Goal: Information Seeking & Learning: Compare options

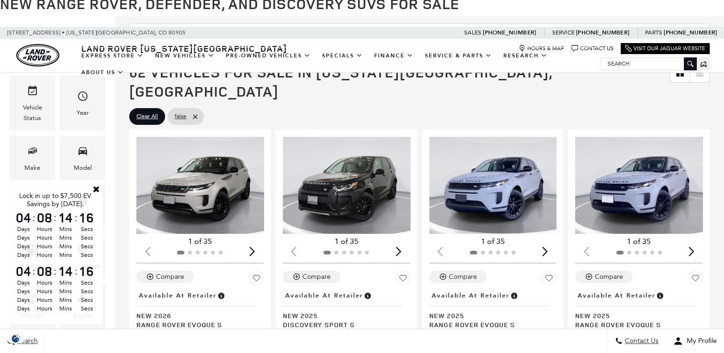
scroll to position [191, 0]
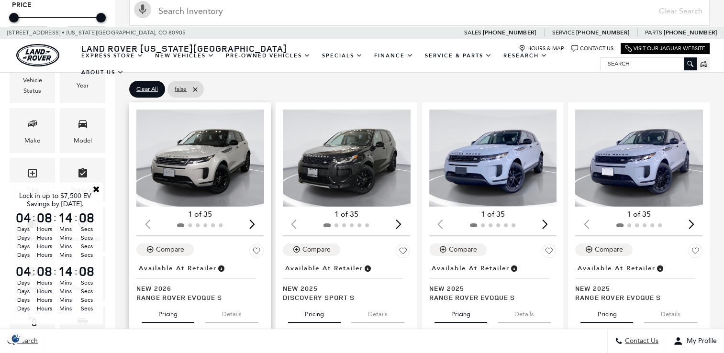
click at [253, 214] on div "Next slide" at bounding box center [252, 224] width 13 height 21
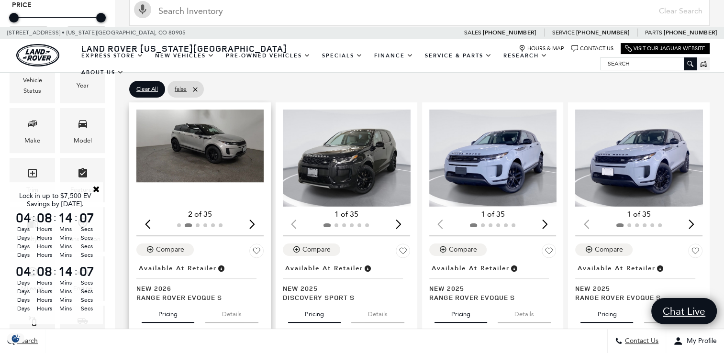
click at [253, 214] on div "Next slide" at bounding box center [252, 224] width 13 height 21
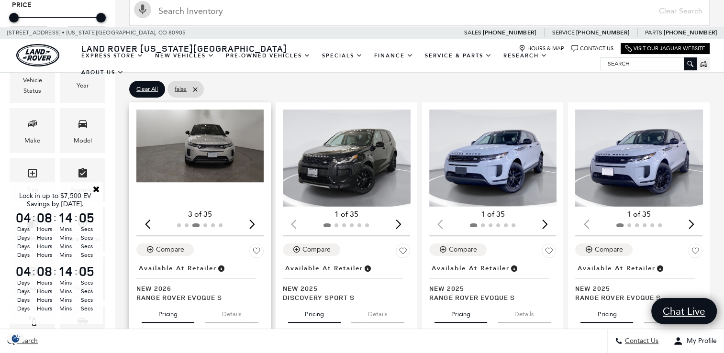
click at [253, 214] on div "Next slide" at bounding box center [252, 224] width 13 height 21
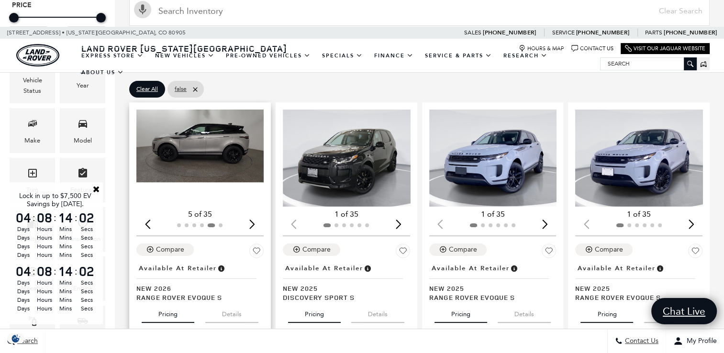
click at [214, 156] on img "5 / 6" at bounding box center [200, 146] width 129 height 73
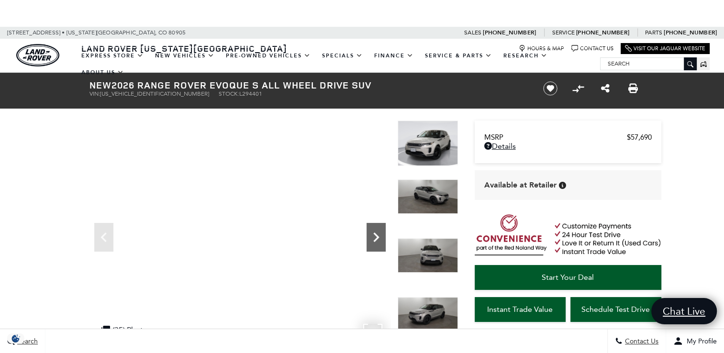
click at [378, 237] on icon "Next" at bounding box center [376, 238] width 6 height 10
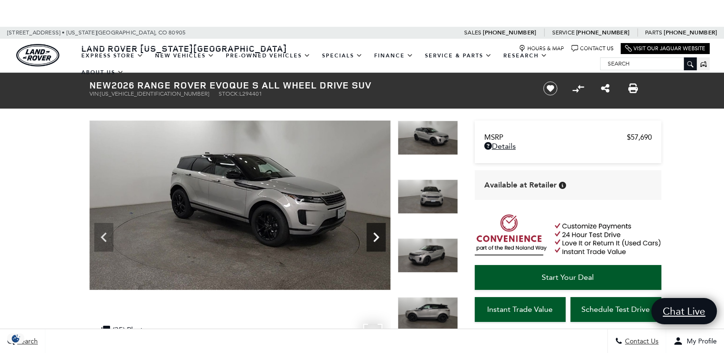
click at [378, 237] on icon "Next" at bounding box center [376, 238] width 6 height 10
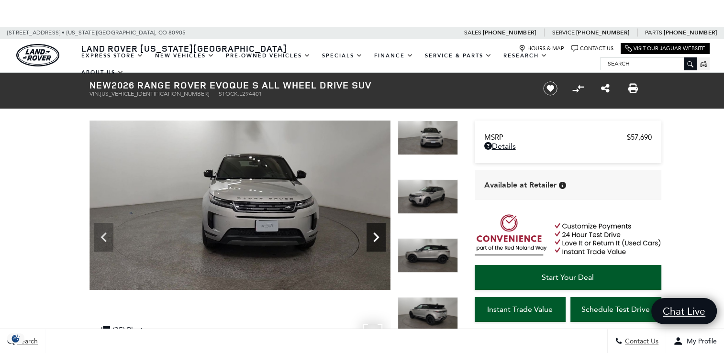
click at [378, 237] on icon "Next" at bounding box center [376, 238] width 6 height 10
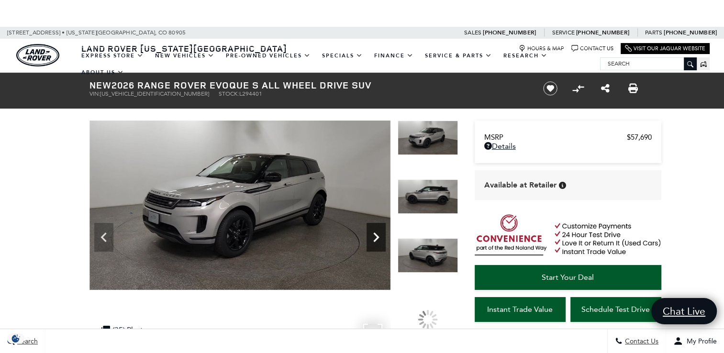
click at [378, 237] on icon "Next" at bounding box center [376, 238] width 6 height 10
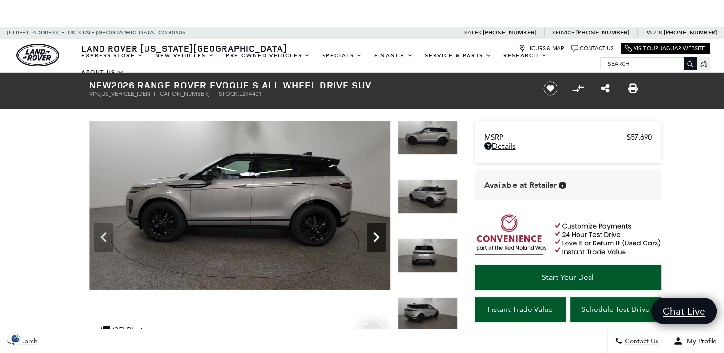
click at [378, 237] on icon "Next" at bounding box center [376, 238] width 6 height 10
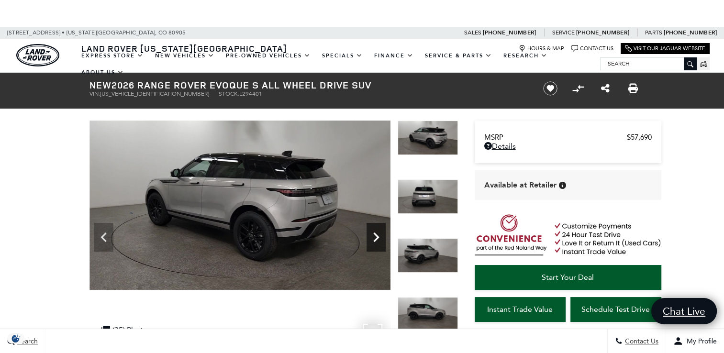
click at [378, 237] on icon "Next" at bounding box center [376, 238] width 6 height 10
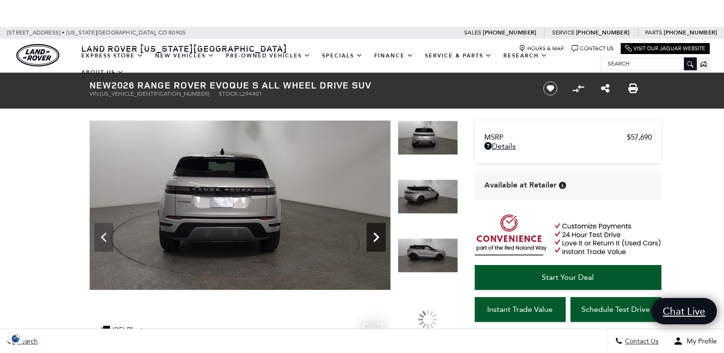
click at [377, 236] on icon "Next" at bounding box center [376, 238] width 6 height 10
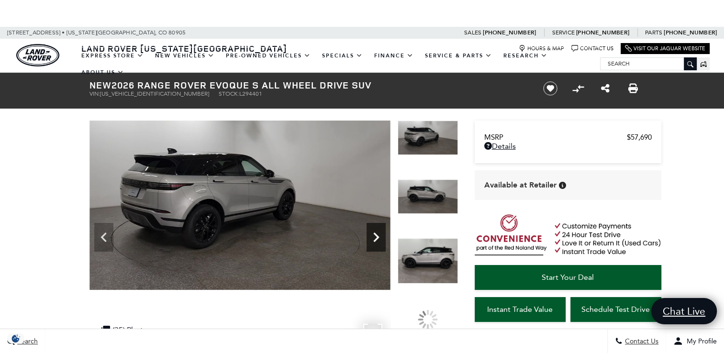
click at [377, 236] on icon "Next" at bounding box center [376, 238] width 6 height 10
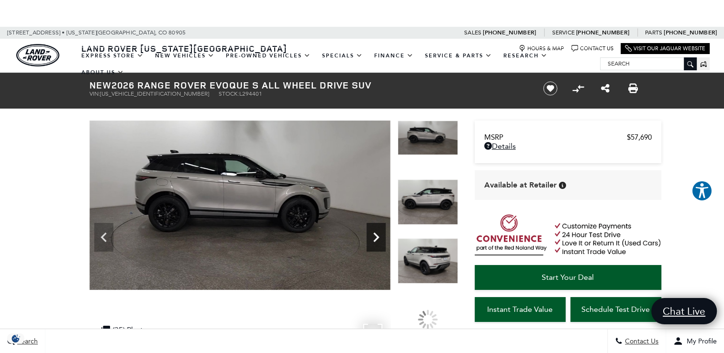
click at [377, 236] on icon "Next" at bounding box center [376, 238] width 6 height 10
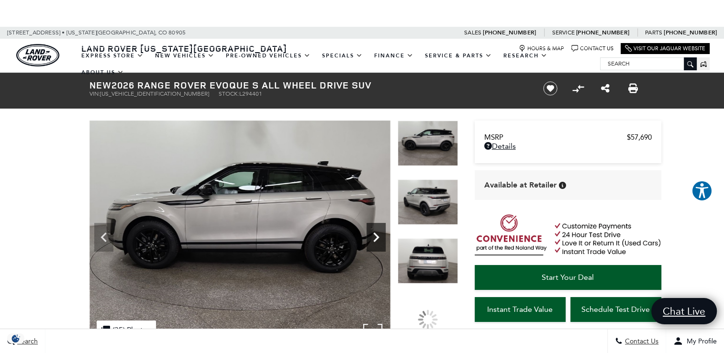
click at [377, 236] on icon "Next" at bounding box center [376, 238] width 6 height 10
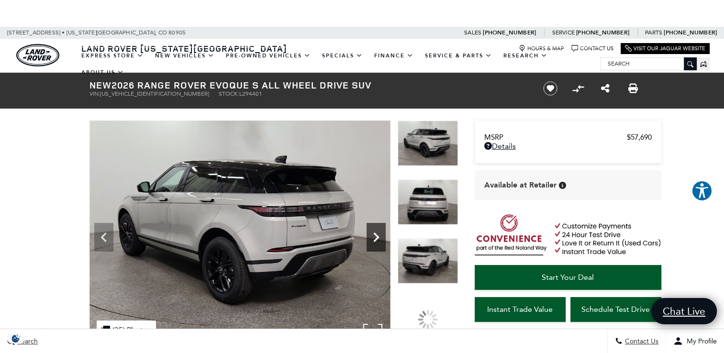
click at [377, 236] on icon "Next" at bounding box center [376, 238] width 6 height 10
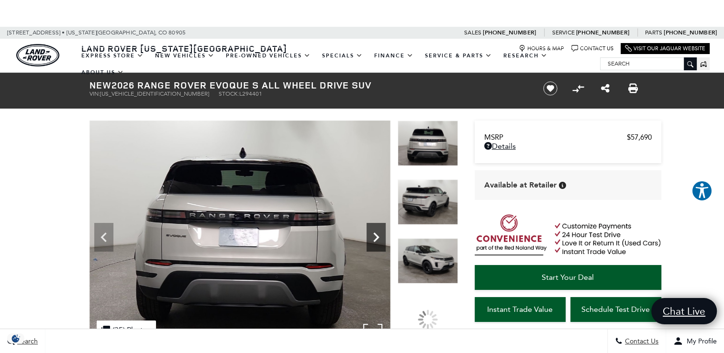
click at [377, 236] on icon "Next" at bounding box center [376, 238] width 6 height 10
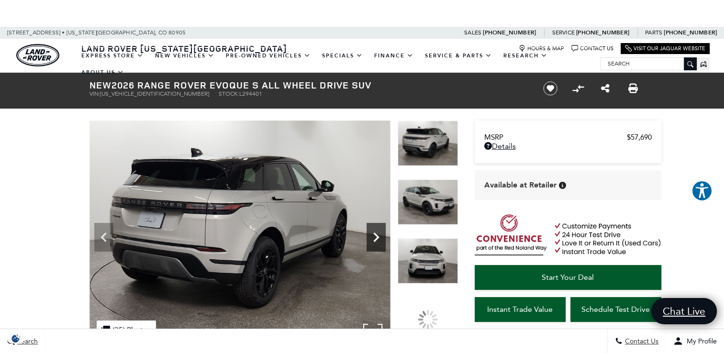
click at [377, 236] on icon "Next" at bounding box center [376, 238] width 6 height 10
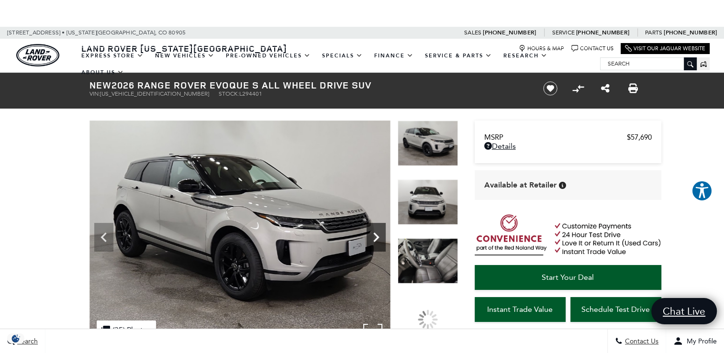
click at [377, 236] on icon "Next" at bounding box center [376, 238] width 6 height 10
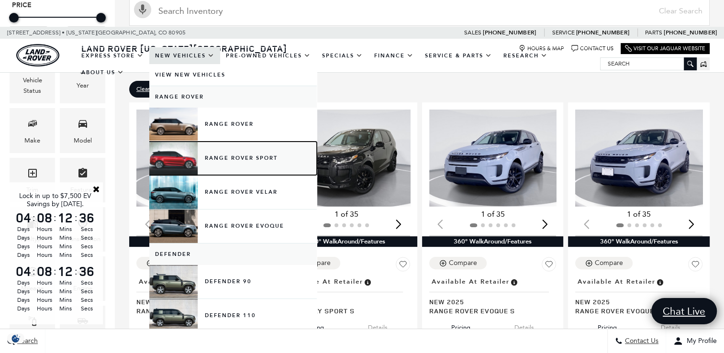
click at [213, 165] on link "Range Rover Sport" at bounding box center [232, 158] width 167 height 33
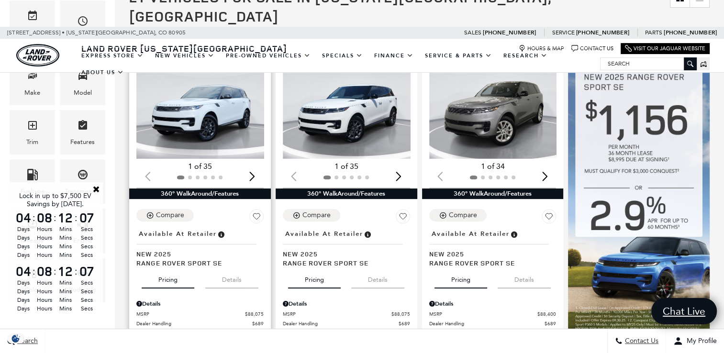
scroll to position [191, 0]
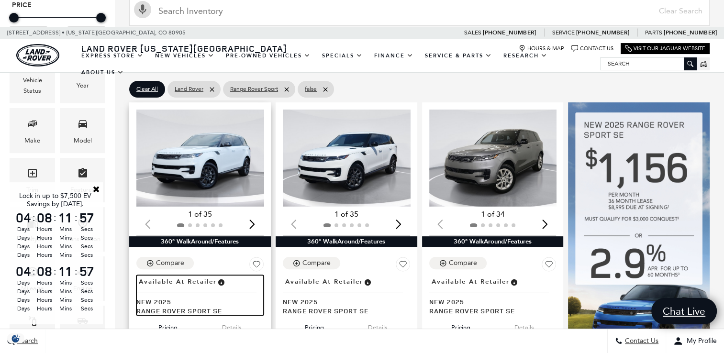
click at [174, 277] on span "Available at Retailer" at bounding box center [178, 282] width 78 height 11
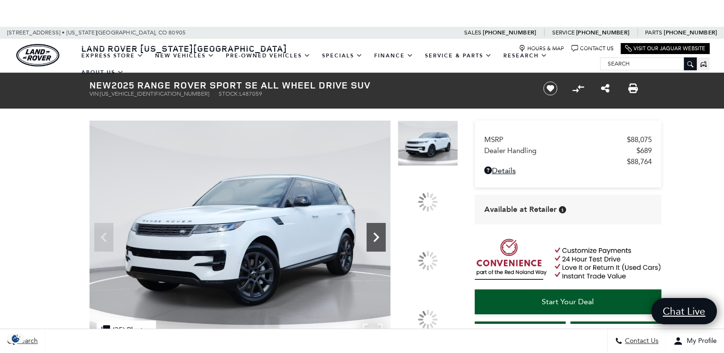
click at [379, 233] on icon "Next" at bounding box center [376, 237] width 19 height 19
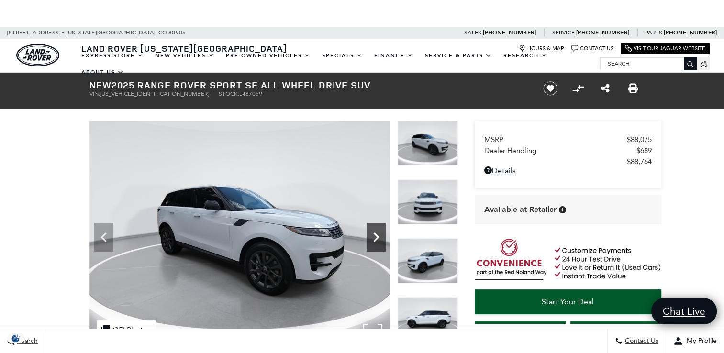
click at [377, 232] on icon "Next" at bounding box center [376, 237] width 19 height 19
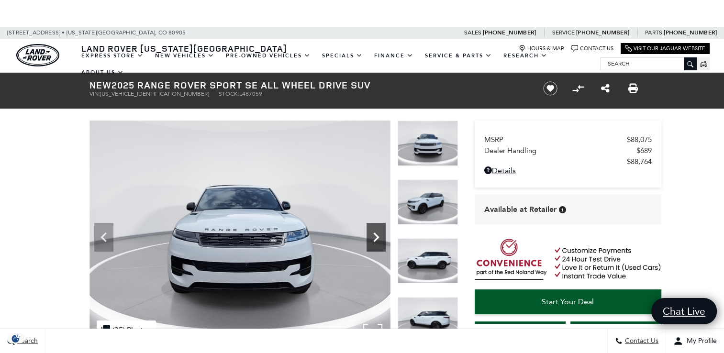
click at [374, 230] on icon "Next" at bounding box center [376, 237] width 19 height 19
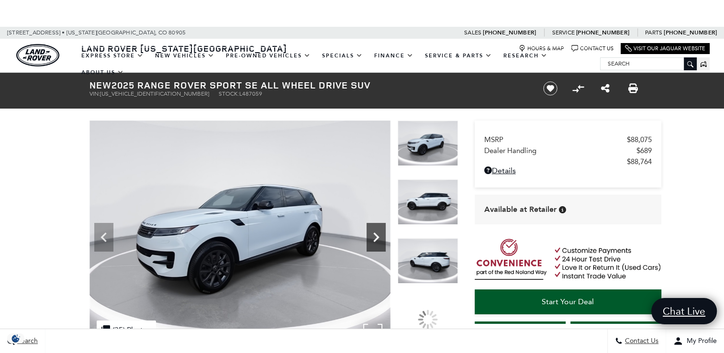
click at [374, 230] on icon "Next" at bounding box center [376, 237] width 19 height 19
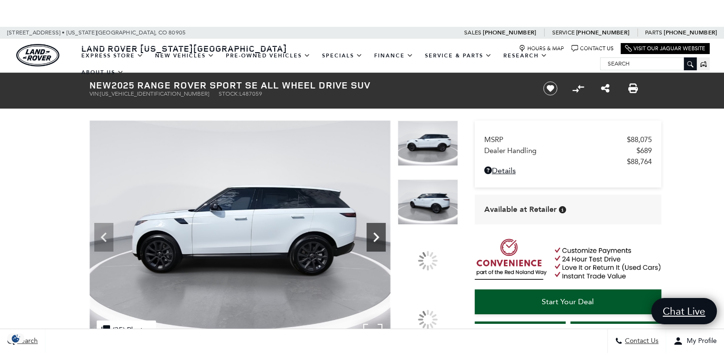
click at [371, 228] on icon "Next" at bounding box center [376, 237] width 19 height 19
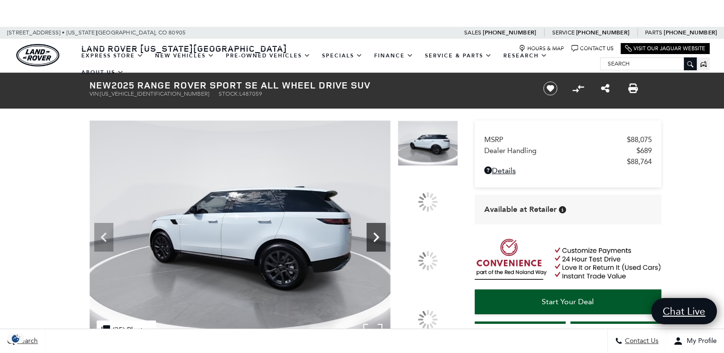
click at [371, 228] on icon "Next" at bounding box center [376, 237] width 19 height 19
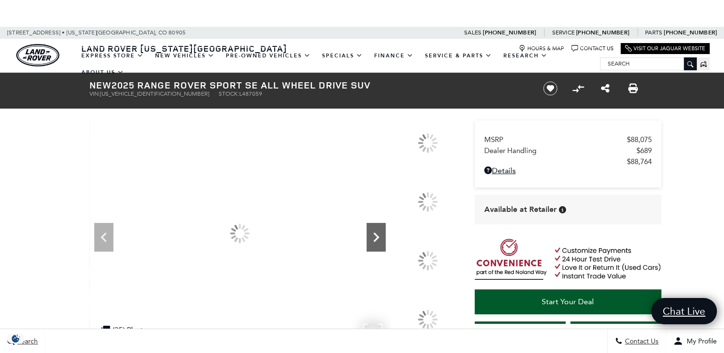
click at [371, 228] on icon "Next" at bounding box center [376, 237] width 19 height 19
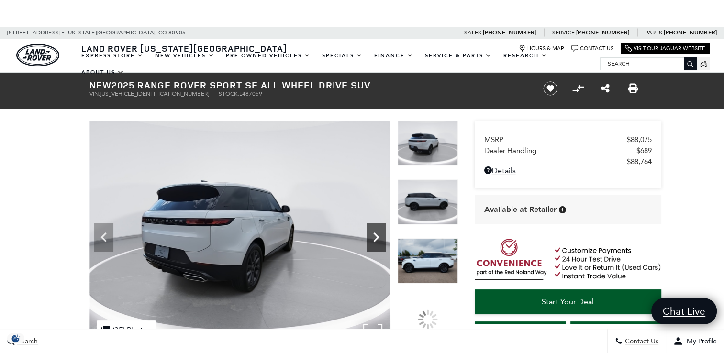
click at [371, 228] on icon "Next" at bounding box center [376, 237] width 19 height 19
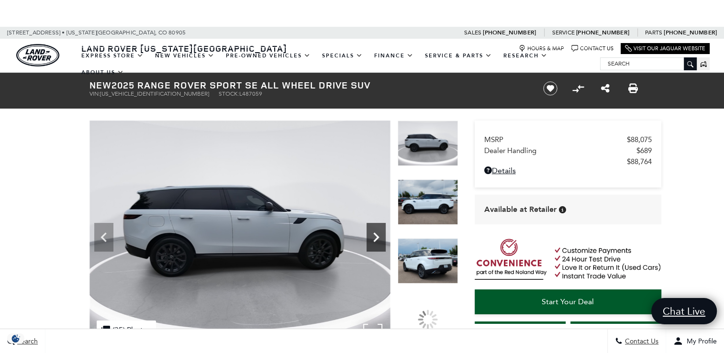
click at [371, 228] on icon "Next" at bounding box center [376, 237] width 19 height 19
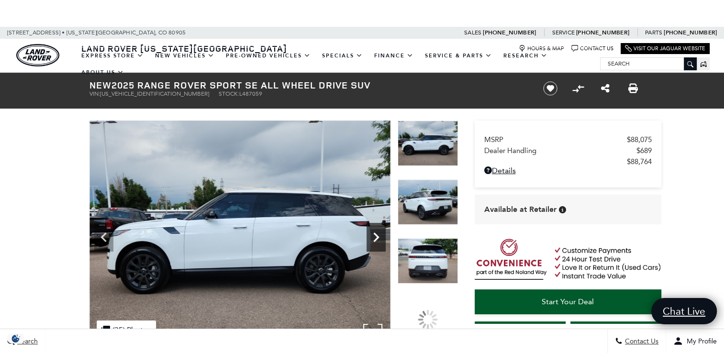
click at [371, 228] on icon "Next" at bounding box center [376, 237] width 19 height 19
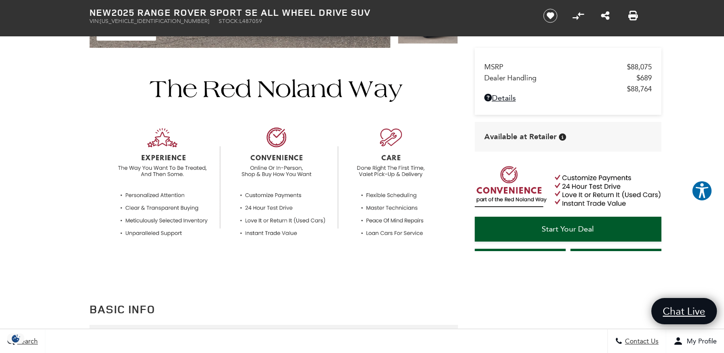
scroll to position [287, 0]
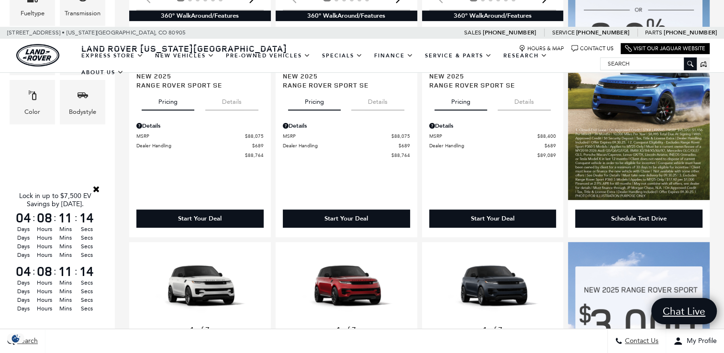
scroll to position [526, 0]
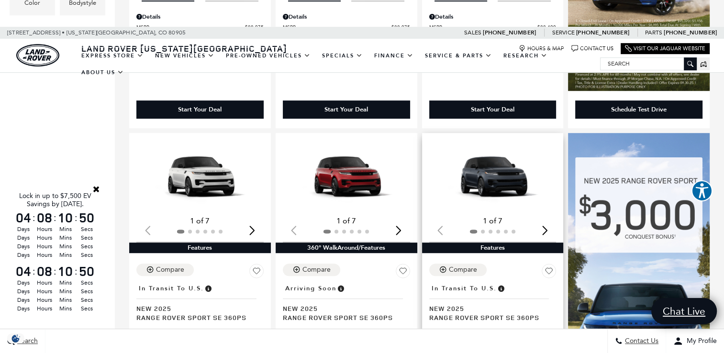
click at [551, 220] on div "Next slide" at bounding box center [544, 230] width 13 height 21
click at [548, 220] on div "Next slide" at bounding box center [544, 230] width 13 height 21
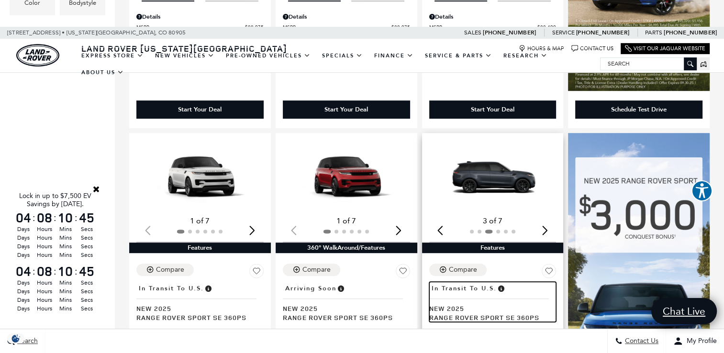
click at [455, 313] on span "Range Rover Sport SE 360PS" at bounding box center [489, 317] width 120 height 9
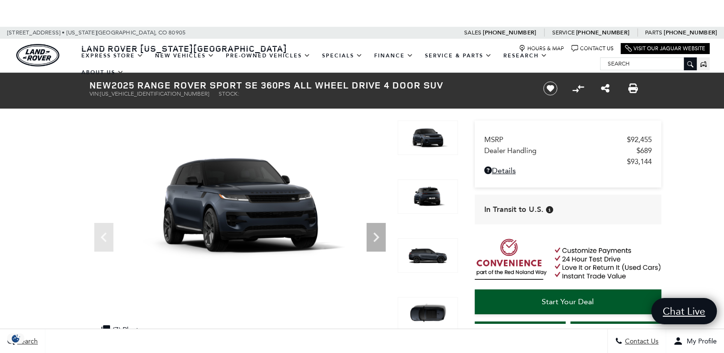
click at [421, 259] on img at bounding box center [428, 255] width 60 height 34
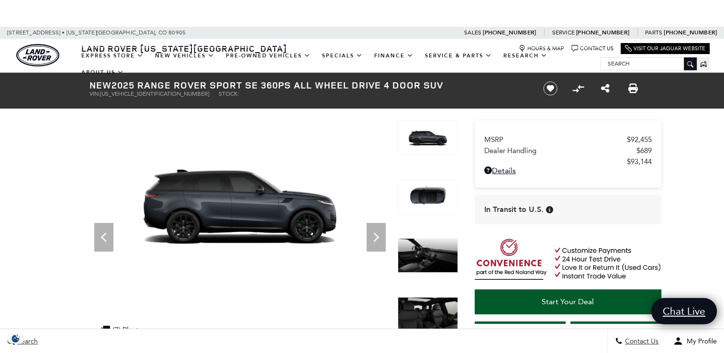
click at [439, 255] on img at bounding box center [428, 255] width 60 height 34
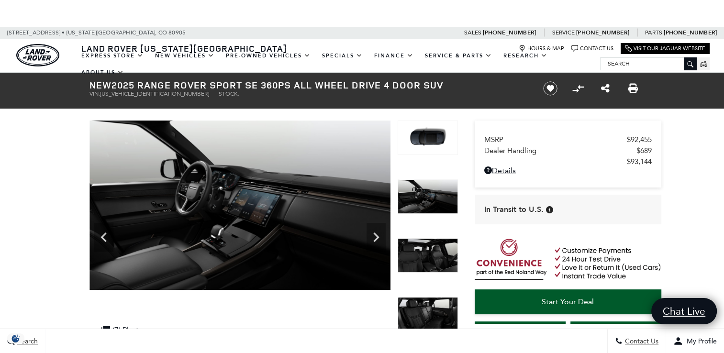
click at [436, 251] on img at bounding box center [428, 255] width 60 height 34
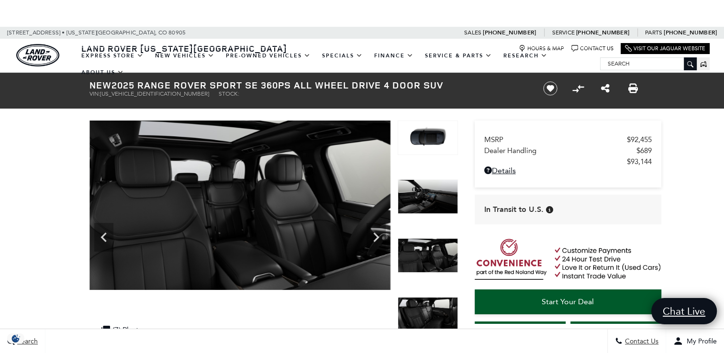
click at [431, 260] on img at bounding box center [428, 255] width 60 height 34
click at [431, 311] on img at bounding box center [428, 314] width 60 height 34
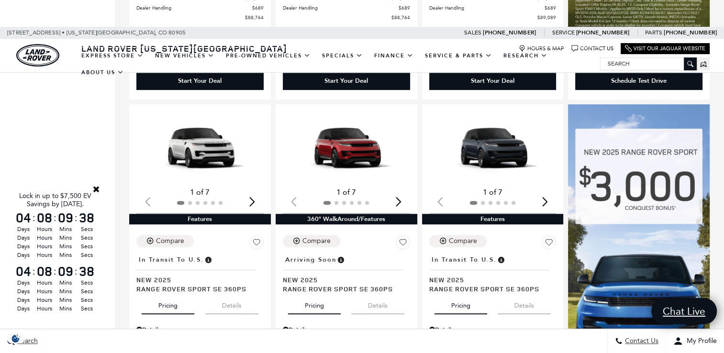
scroll to position [603, 0]
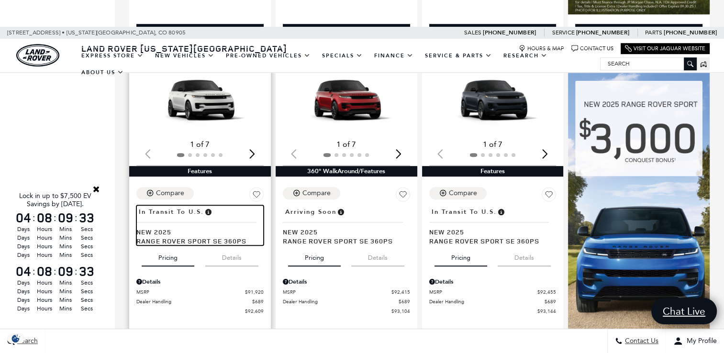
click at [189, 236] on span "Range Rover Sport SE 360PS" at bounding box center [196, 240] width 120 height 9
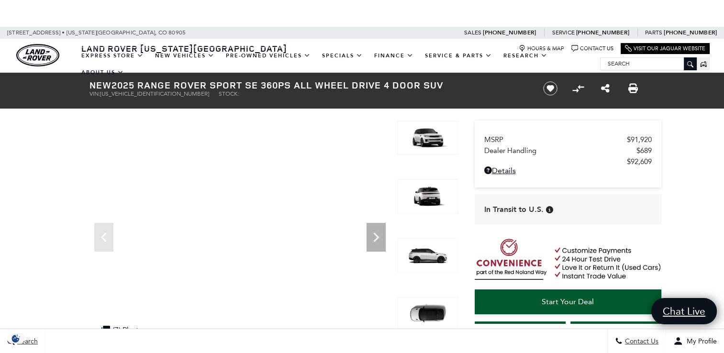
click at [434, 310] on img at bounding box center [428, 314] width 60 height 34
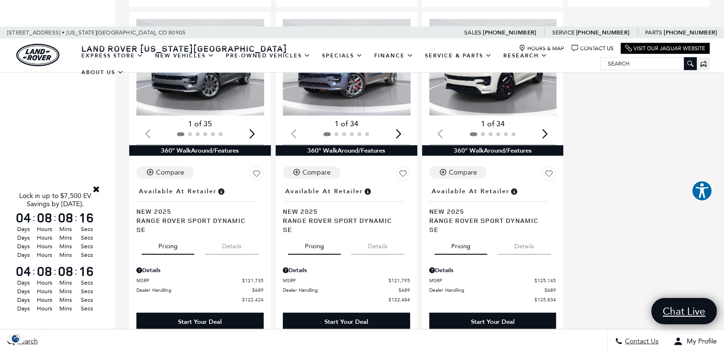
scroll to position [2058, 0]
